Goal: Information Seeking & Learning: Learn about a topic

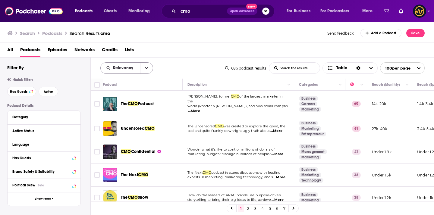
click at [145, 66] on button "open menu" at bounding box center [146, 68] width 13 height 11
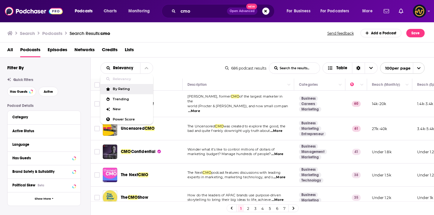
click at [127, 89] on span "By Rating" at bounding box center [131, 88] width 36 height 3
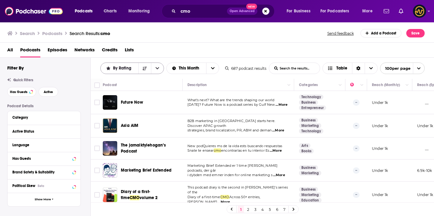
click at [129, 69] on span "By Rating" at bounding box center [123, 68] width 21 height 4
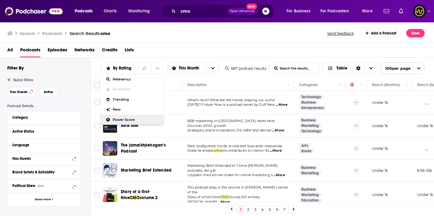
click at [123, 118] on span "Power Score" at bounding box center [136, 119] width 46 height 3
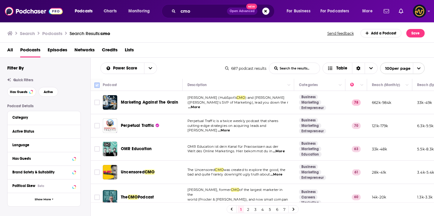
click at [96, 85] on input "Toggle select all" at bounding box center [96, 84] width 5 height 5
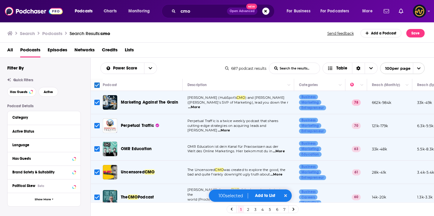
click at [418, 69] on icon "open menu" at bounding box center [418, 68] width 3 height 2
click at [269, 194] on button "Add to List" at bounding box center [265, 195] width 30 height 5
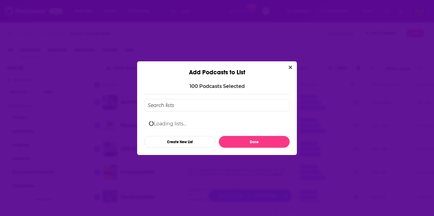
click at [245, 106] on input "Add Podcast To List" at bounding box center [216, 105] width 145 height 12
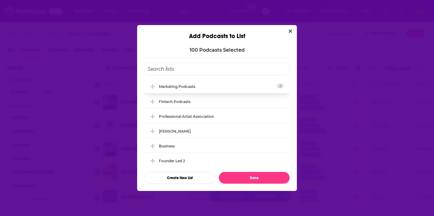
click at [153, 86] on icon "Add Podcast To List" at bounding box center [152, 86] width 5 height 5
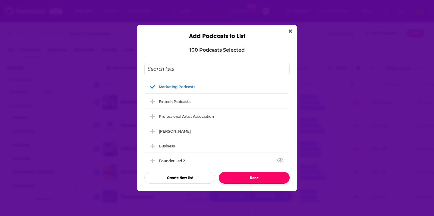
click at [238, 178] on button "Done" at bounding box center [254, 178] width 71 height 12
checkbox input "false"
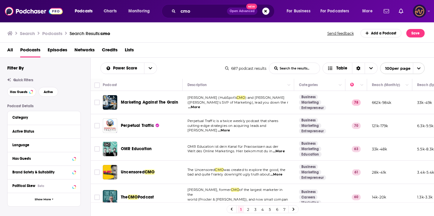
click at [424, 12] on img "Logged in as LowerStreet" at bounding box center [419, 11] width 13 height 13
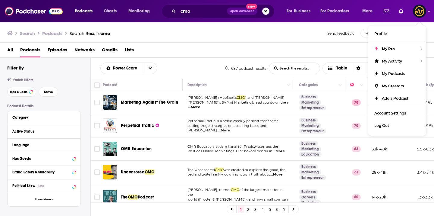
drag, startPoint x: 339, startPoint y: 60, endPoint x: 178, endPoint y: 4, distance: 170.2
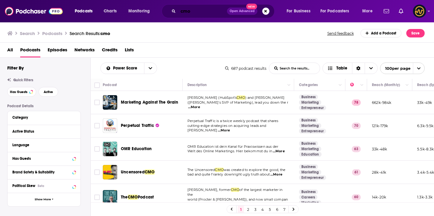
click at [193, 9] on input "cmo" at bounding box center [202, 11] width 49 height 10
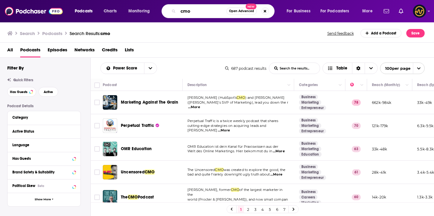
click at [193, 9] on input "cmo" at bounding box center [202, 11] width 48 height 10
type input "marketing"
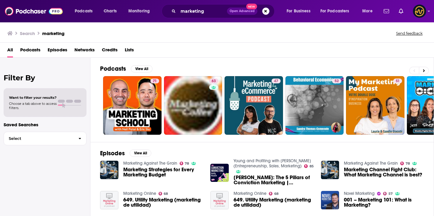
click at [33, 48] on span "Podcasts" at bounding box center [30, 51] width 20 height 12
